Goal: Task Accomplishment & Management: Manage account settings

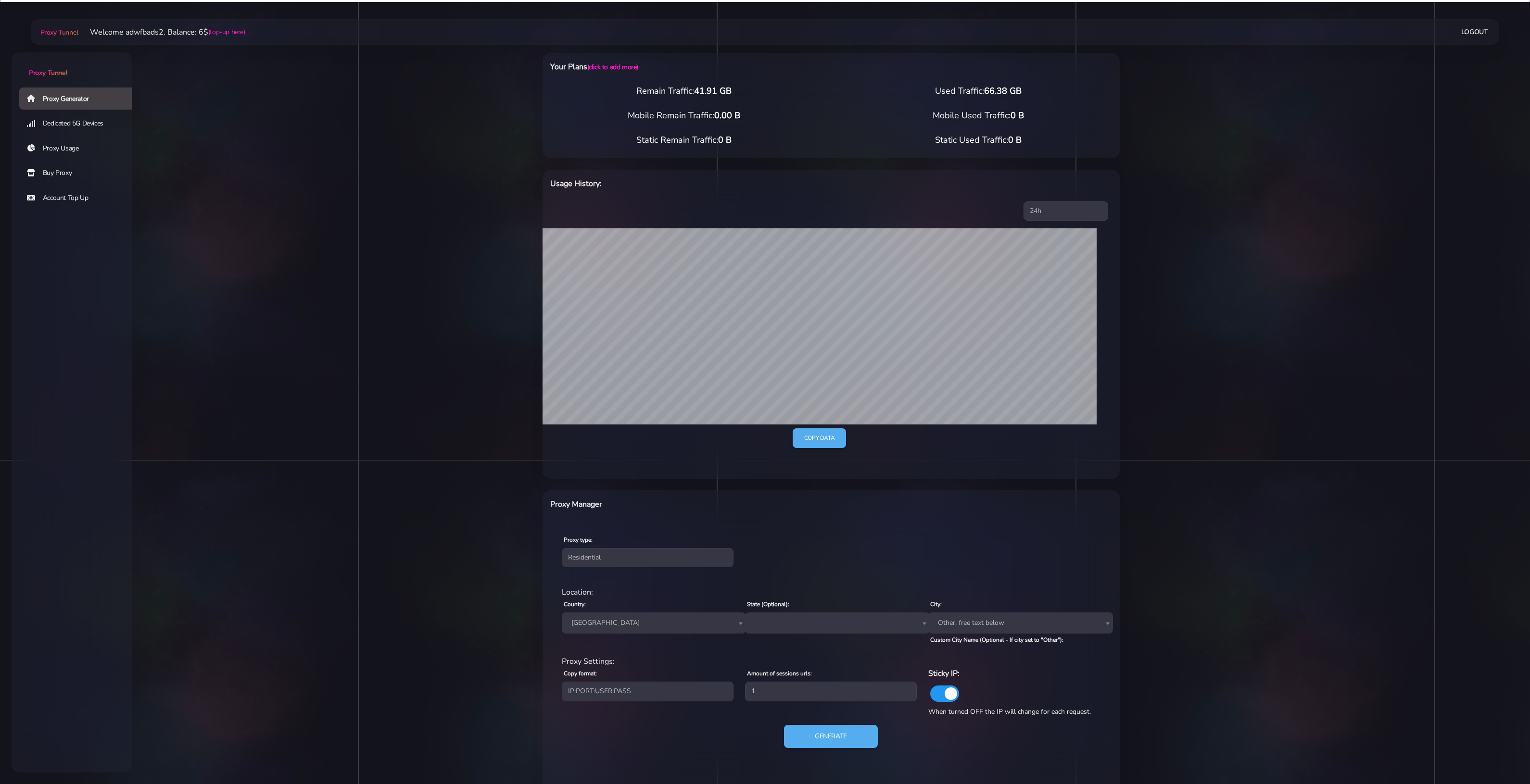
select select "ES"
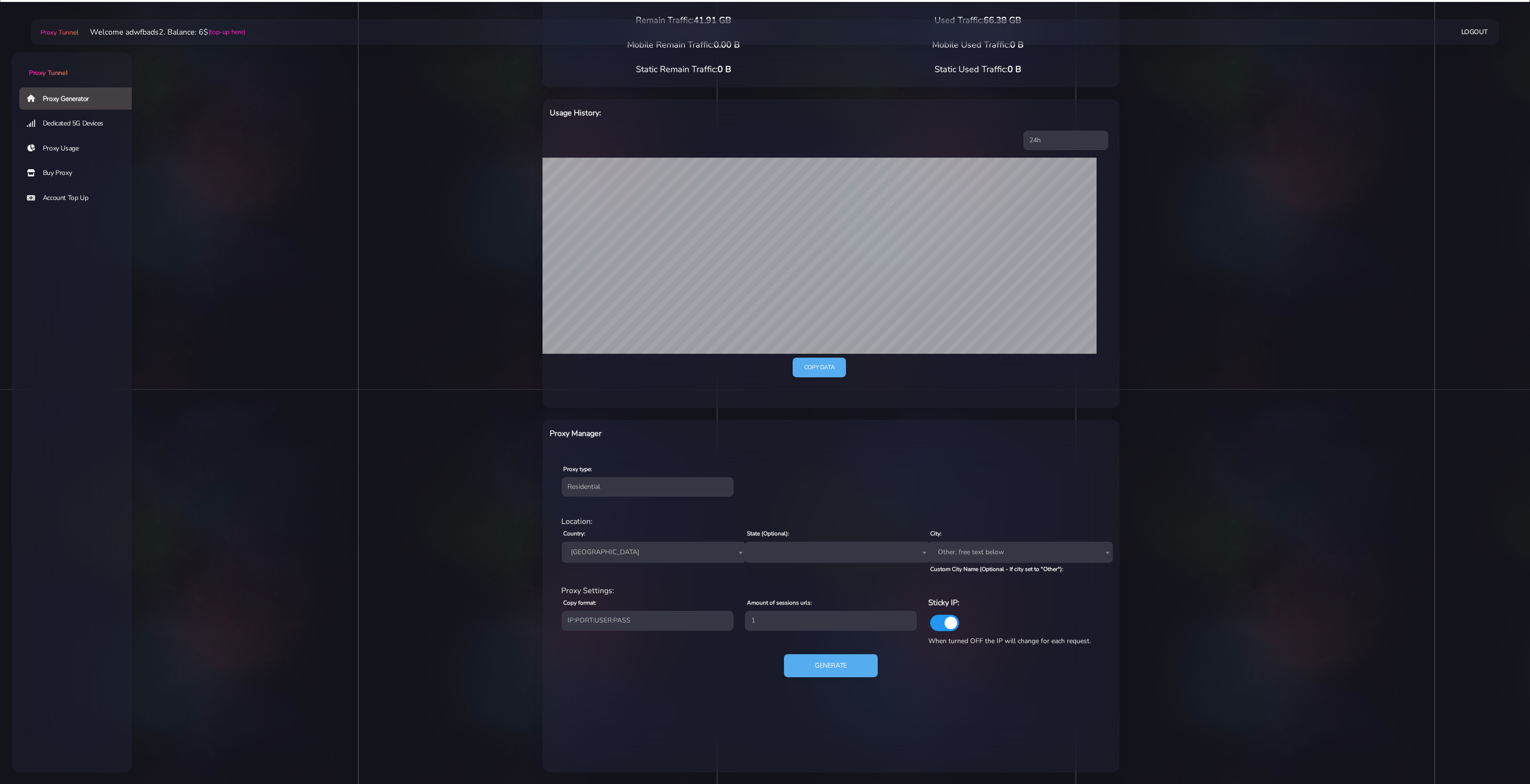
click at [849, 686] on div "residential Location: Country: Worldwide [GEOGRAPHIC_DATA] [GEOGRAPHIC_DATA] [G…" at bounding box center [831, 602] width 562 height 189
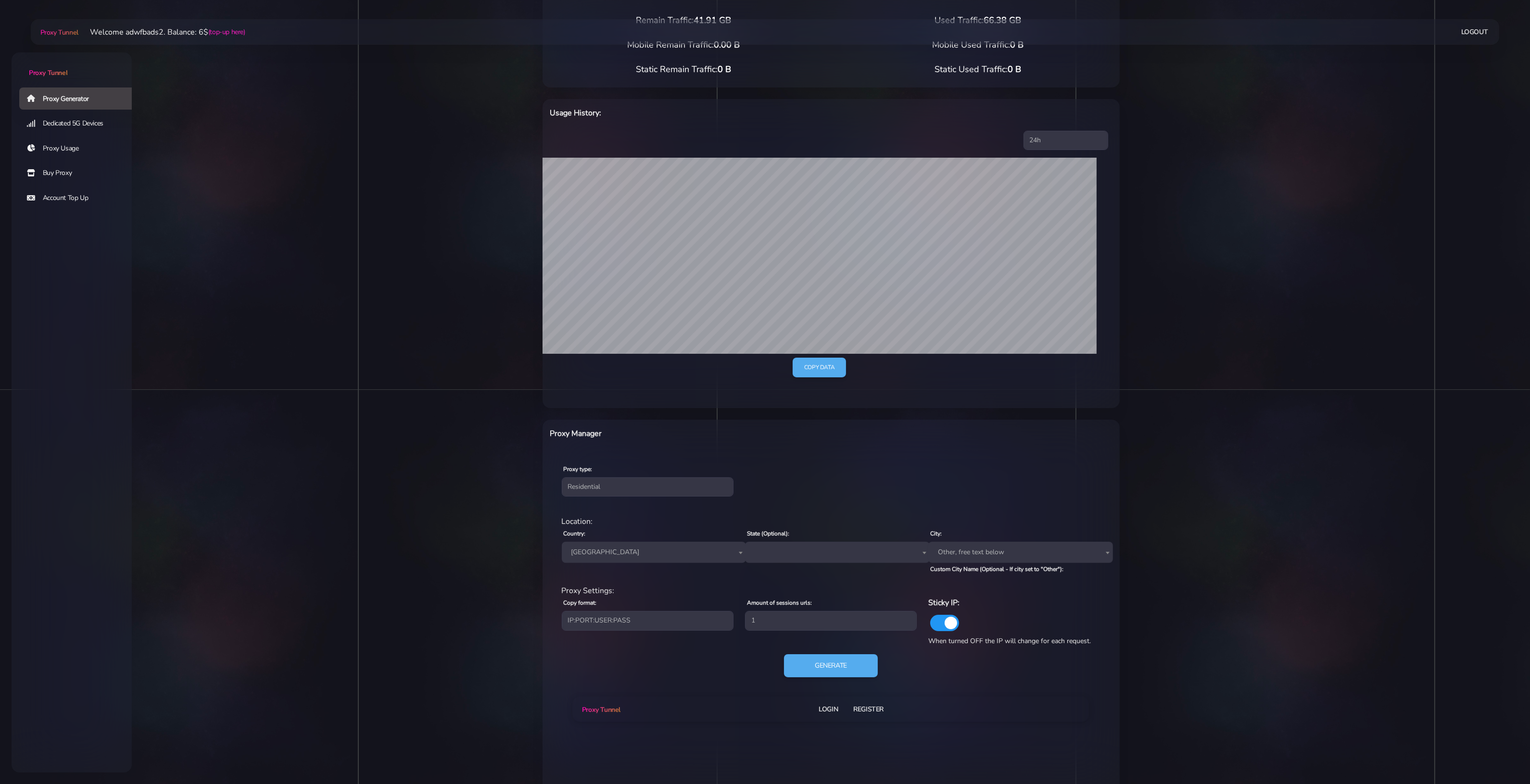
type input "adwfbads2"
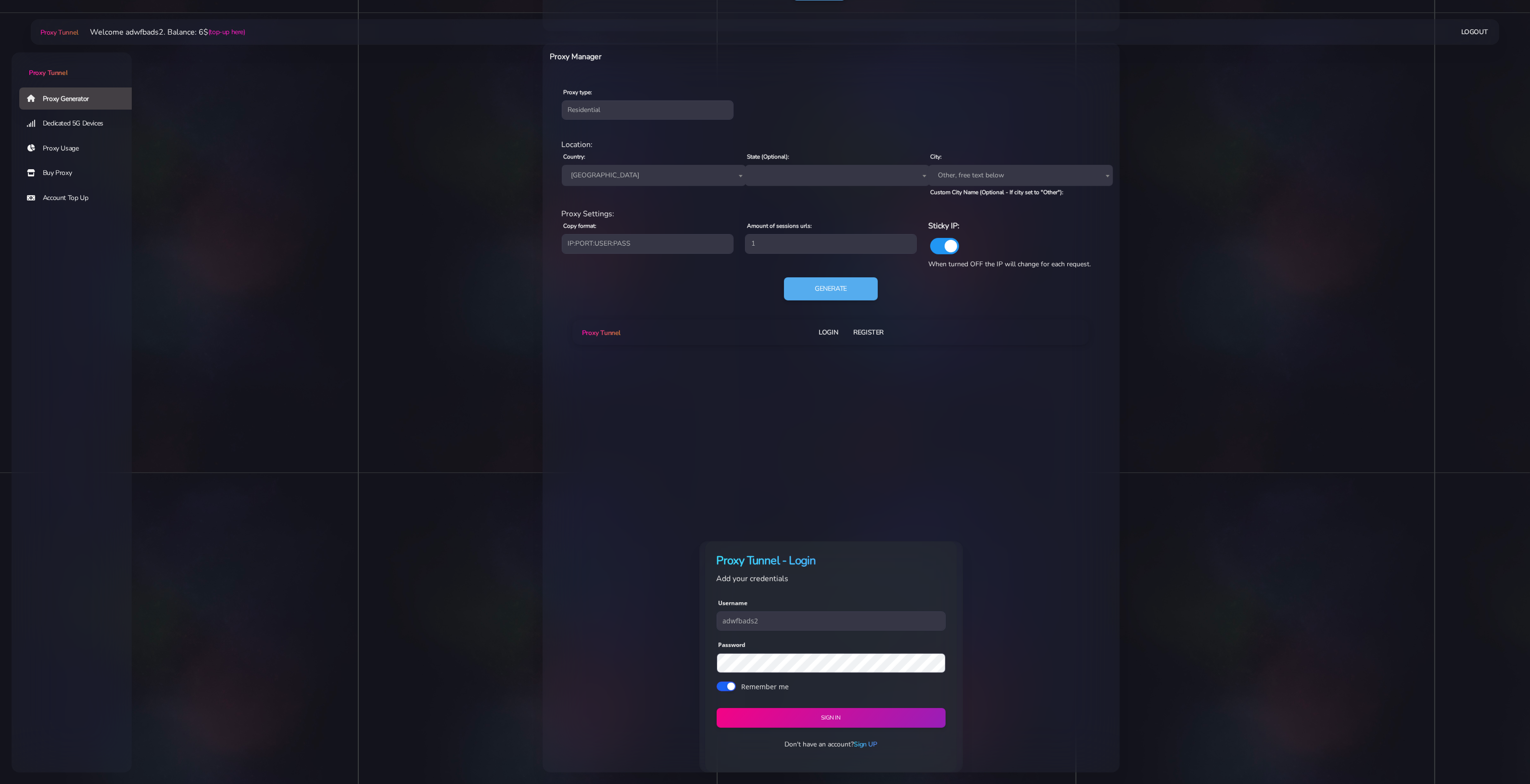
scroll to position [447, 0]
click at [845, 721] on button "Sign in" at bounding box center [830, 718] width 234 height 20
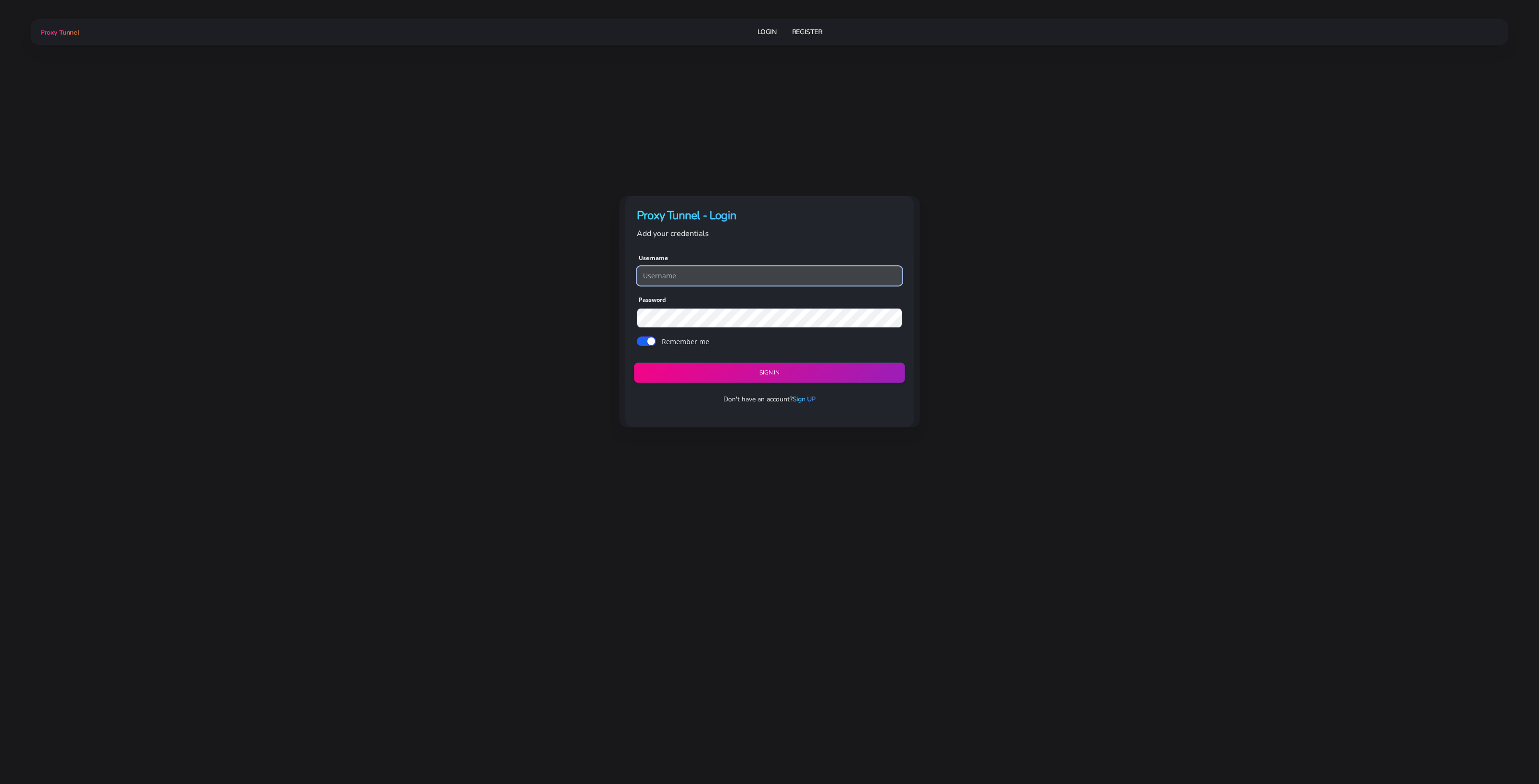
type input "adwfbads2"
click at [810, 371] on button "Sign in" at bounding box center [769, 373] width 271 height 20
click at [807, 371] on button "Sign in" at bounding box center [769, 373] width 271 height 20
